Goal: Obtain resource: Obtain resource

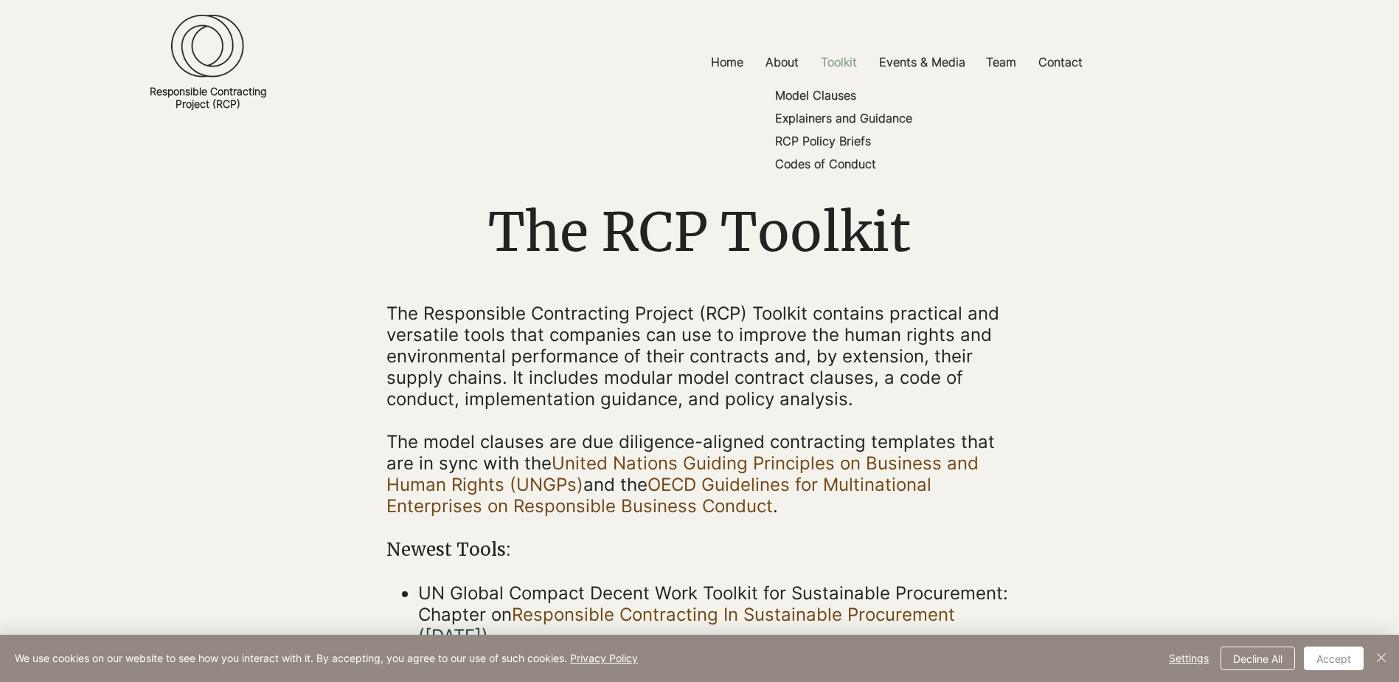
click at [829, 59] on p "Toolkit" at bounding box center [839, 62] width 51 height 33
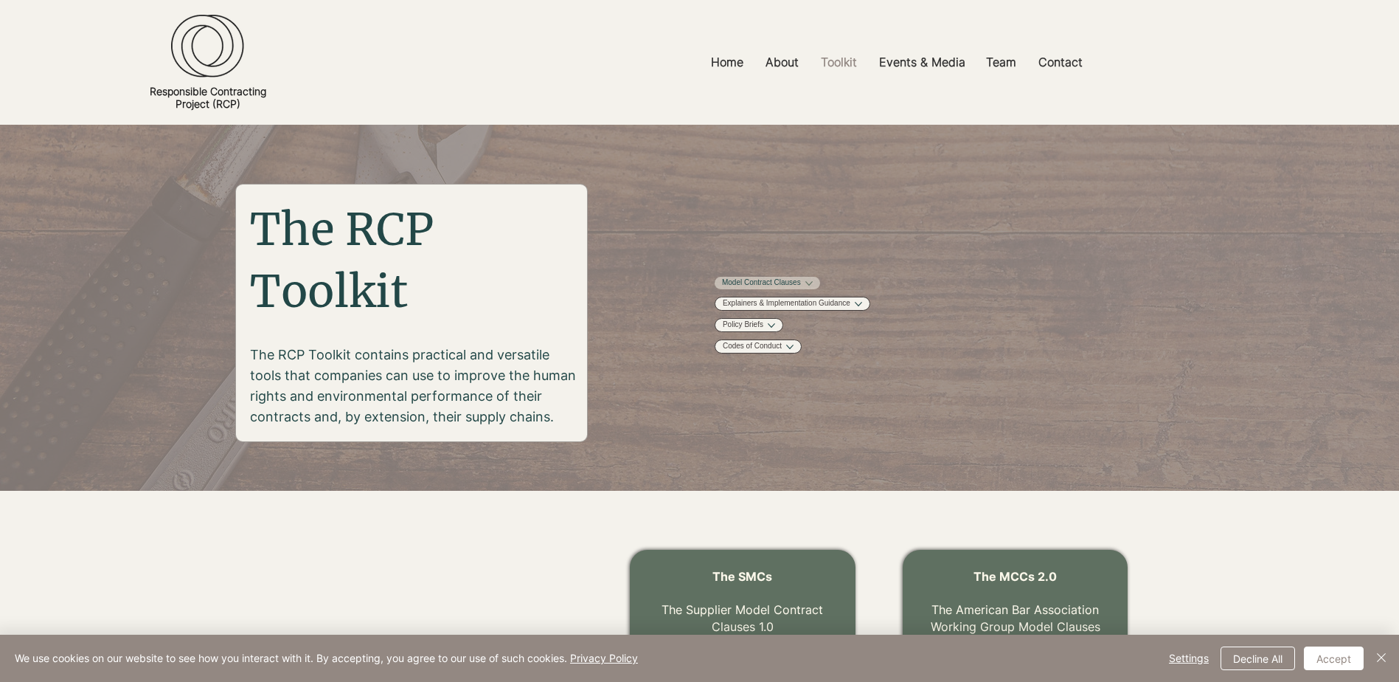
click at [770, 282] on link "Model Contract Clauses" at bounding box center [761, 282] width 79 height 11
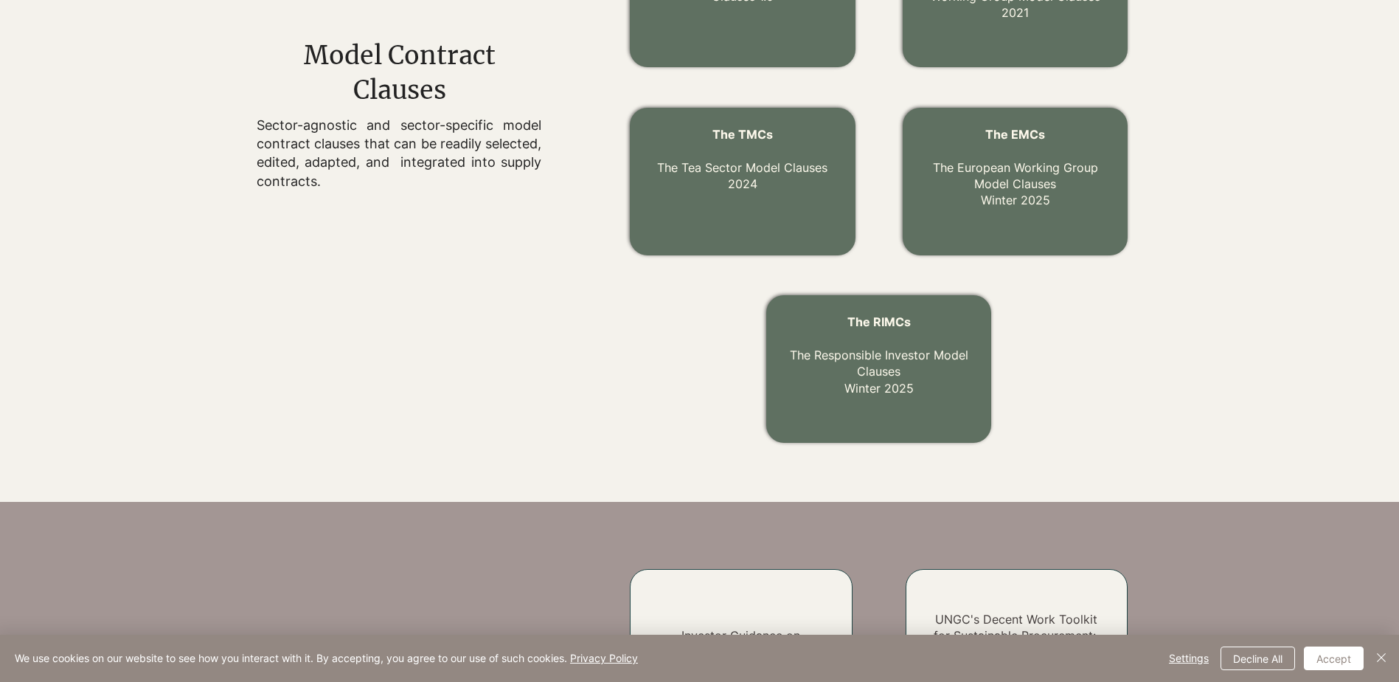
scroll to position [521, 0]
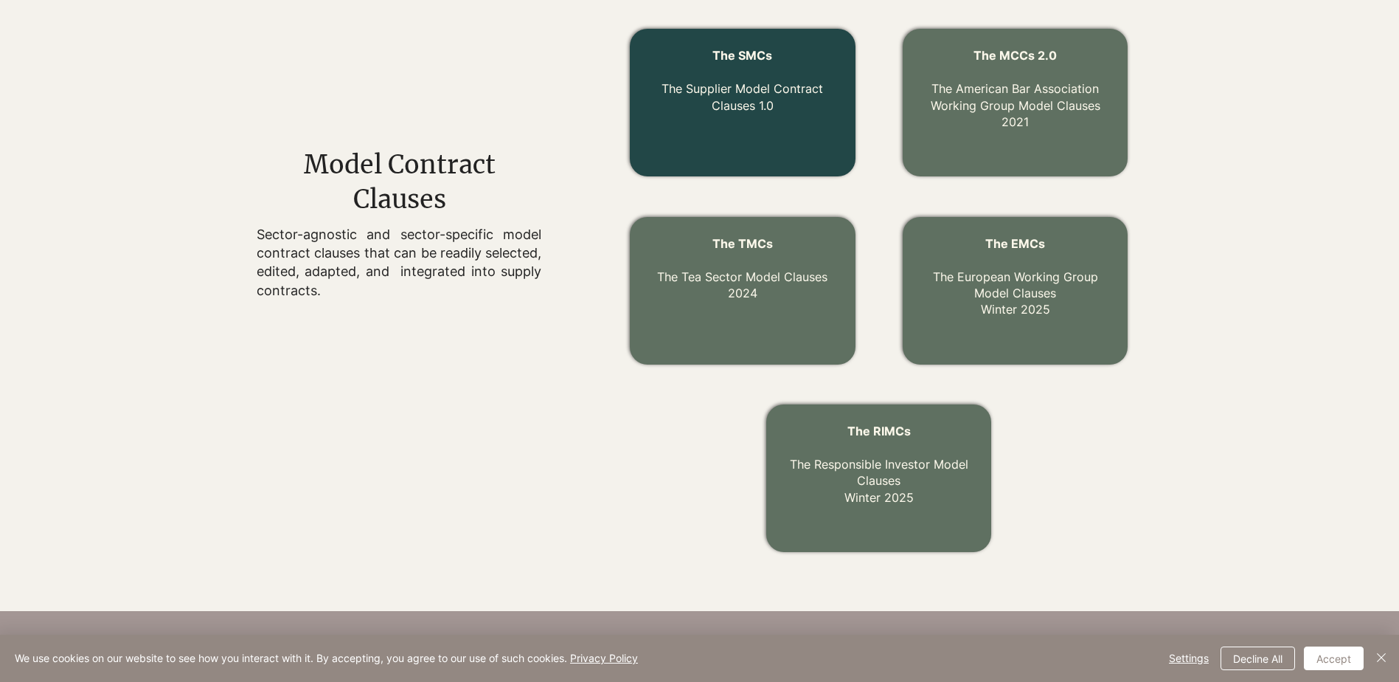
click at [692, 112] on p "The Supplier Model Contract Clauses 1.0" at bounding box center [743, 88] width 190 height 49
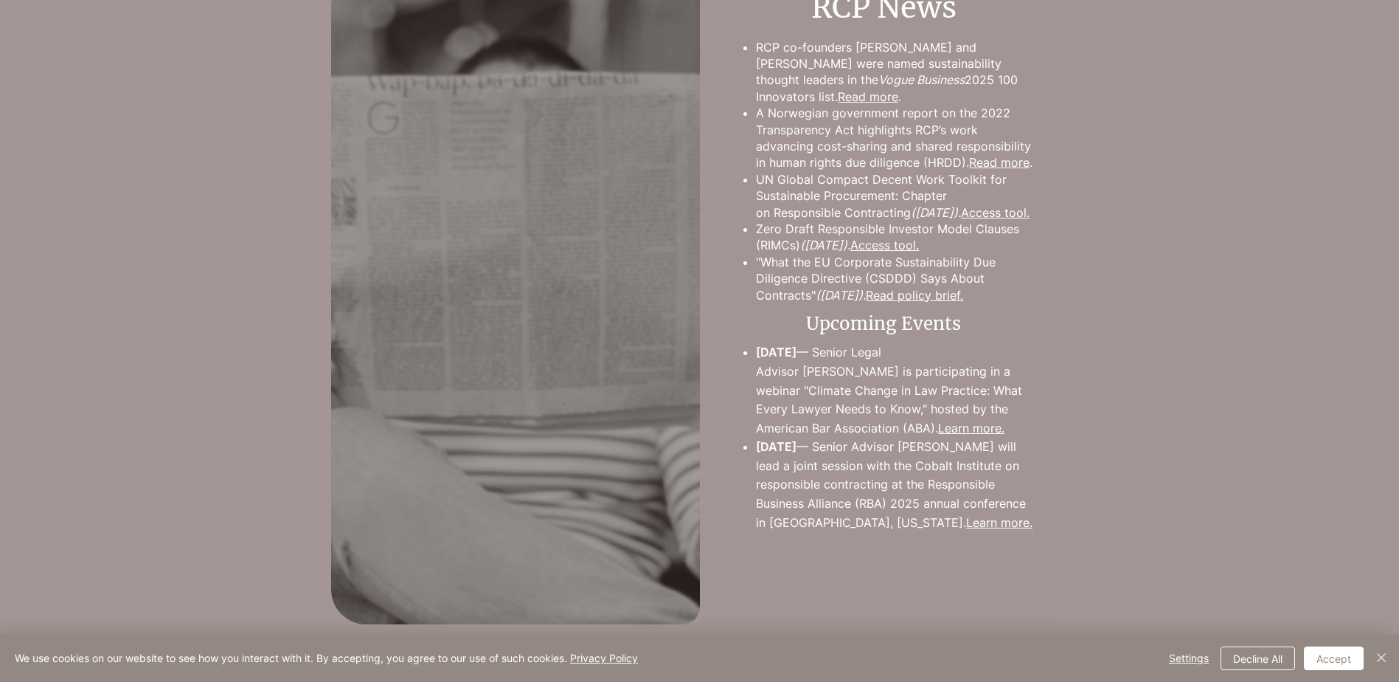
scroll to position [2586, 0]
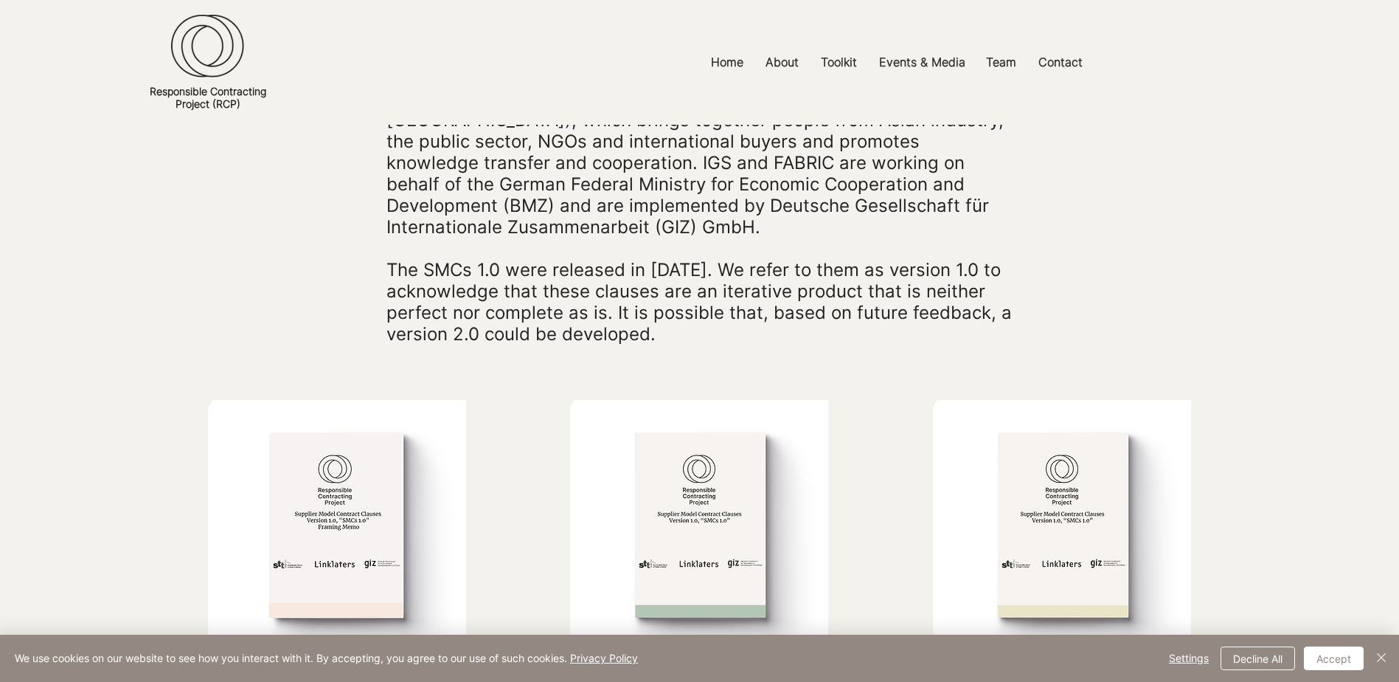
scroll to position [833, 0]
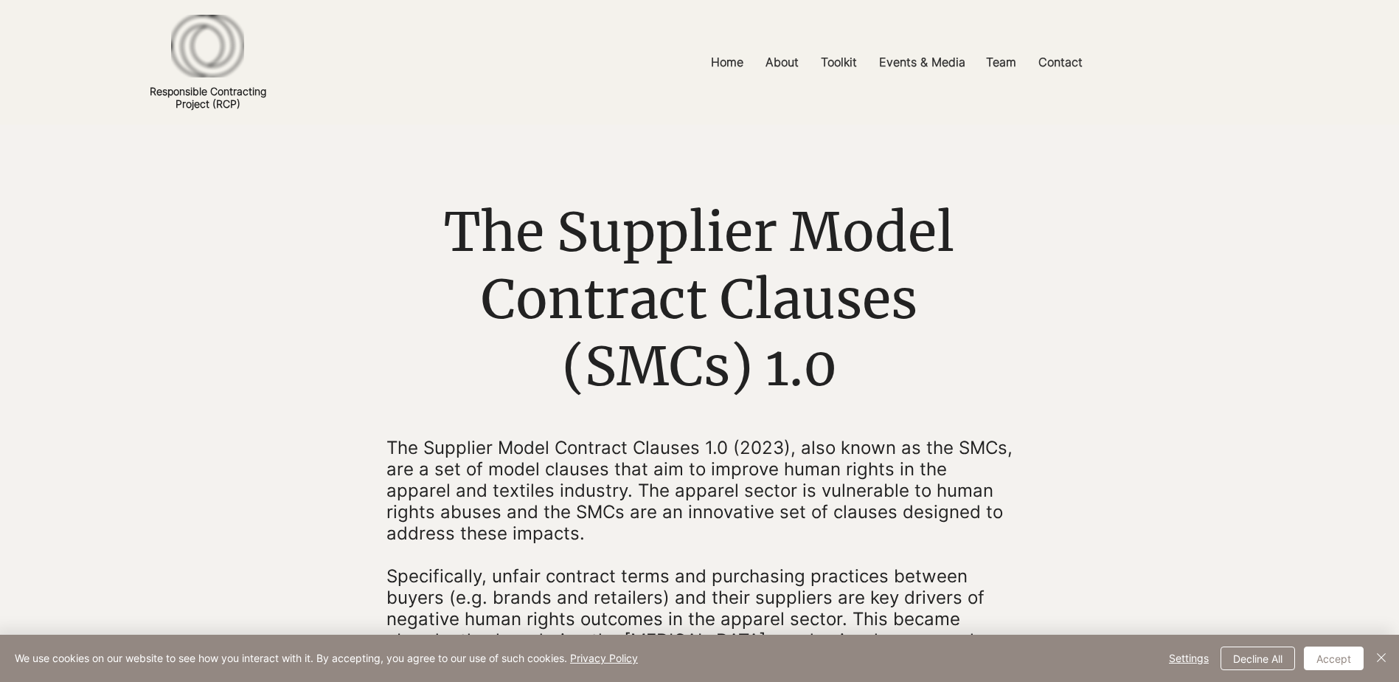
scroll to position [96, 0]
